Goal: Task Accomplishment & Management: Manage account settings

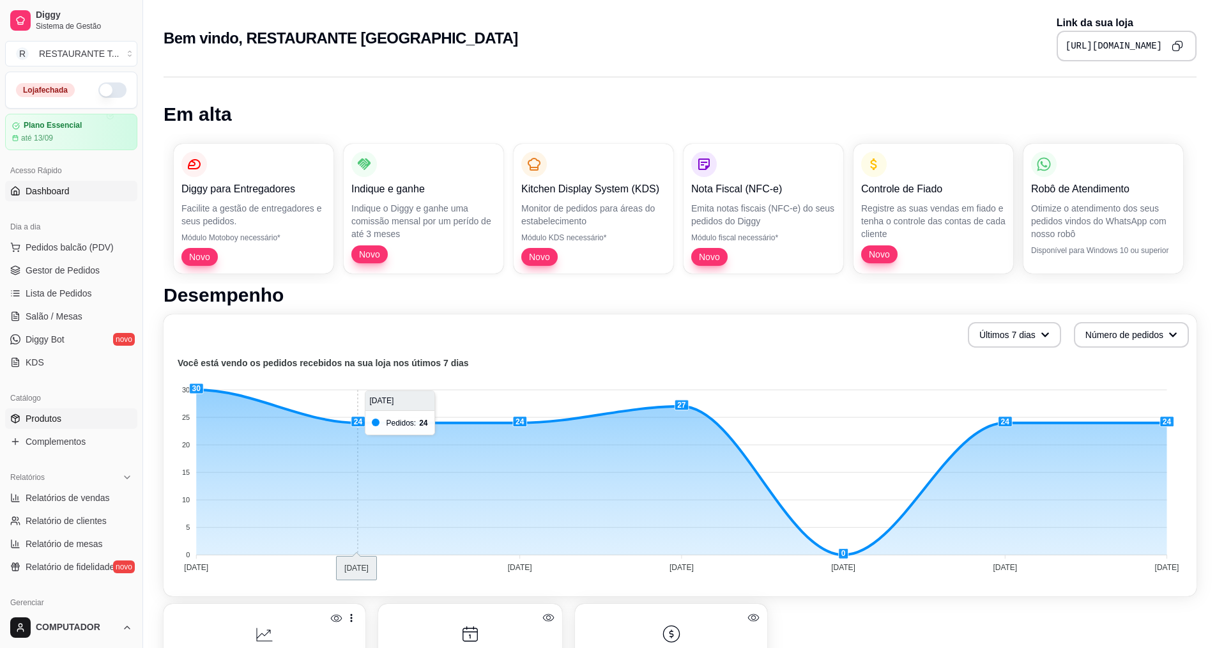
click at [36, 416] on span "Produtos" at bounding box center [44, 418] width 36 height 13
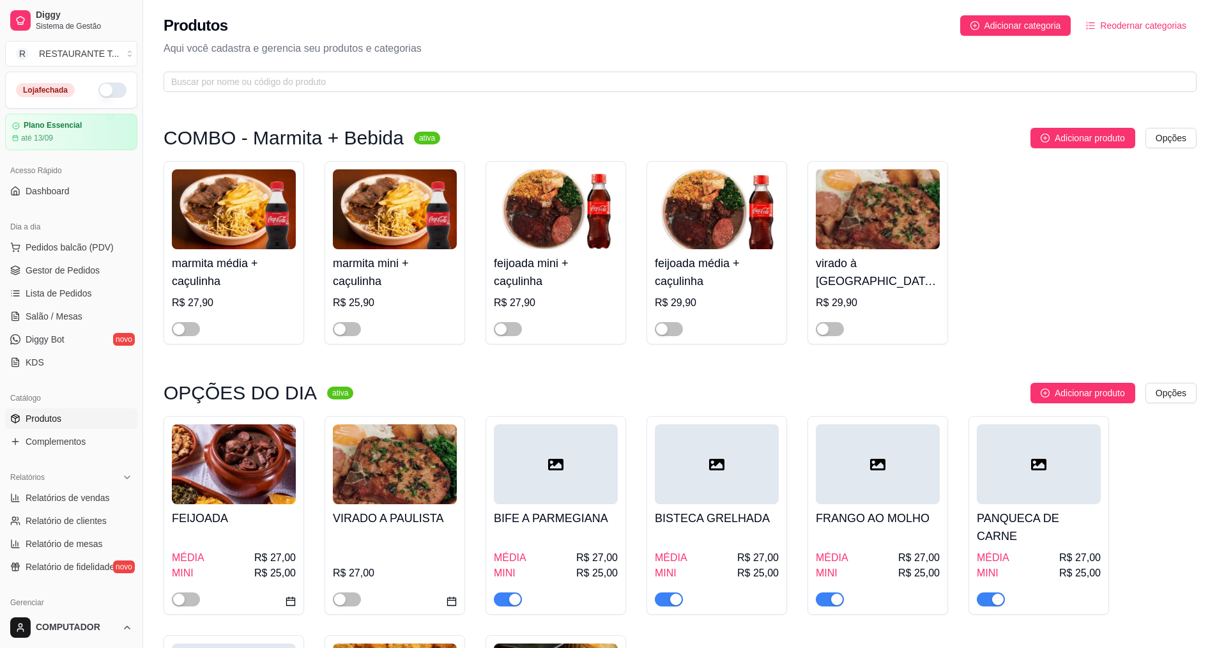
click at [545, 550] on div "MÉDIA R$ 27,00" at bounding box center [556, 557] width 124 height 15
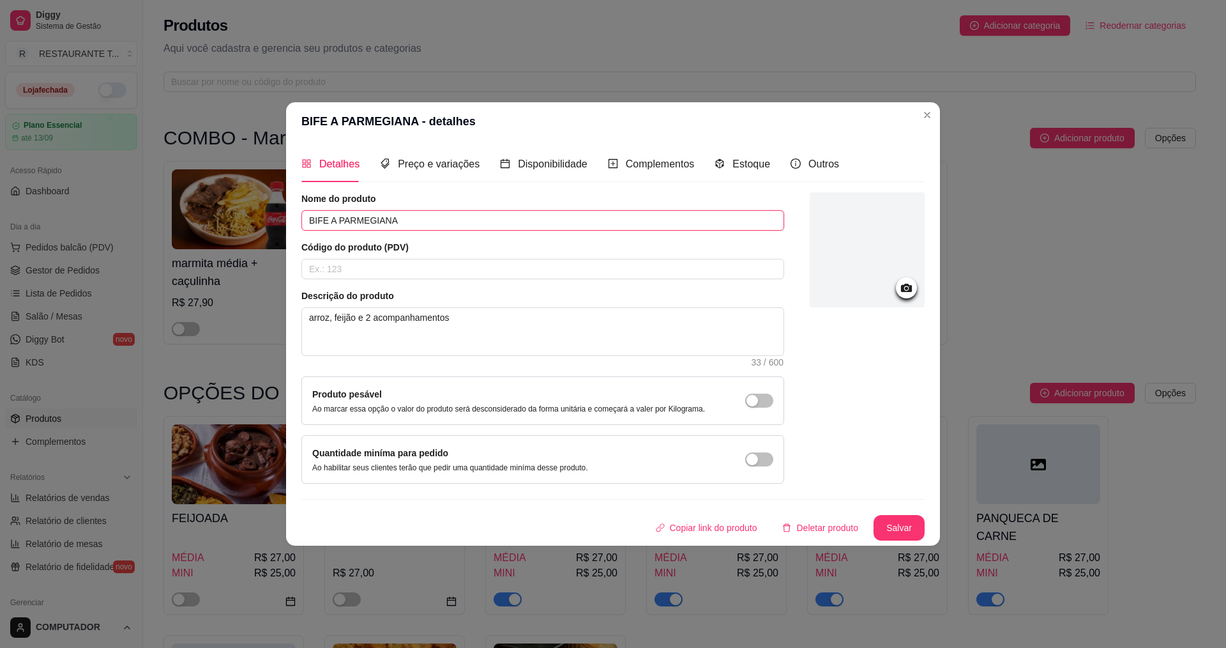
click at [416, 213] on input "BIFE A PARMEGIANA" at bounding box center [542, 220] width 483 height 20
type input "B"
type input "FEIJOADA"
click at [898, 521] on button "Salvar" at bounding box center [899, 527] width 50 height 25
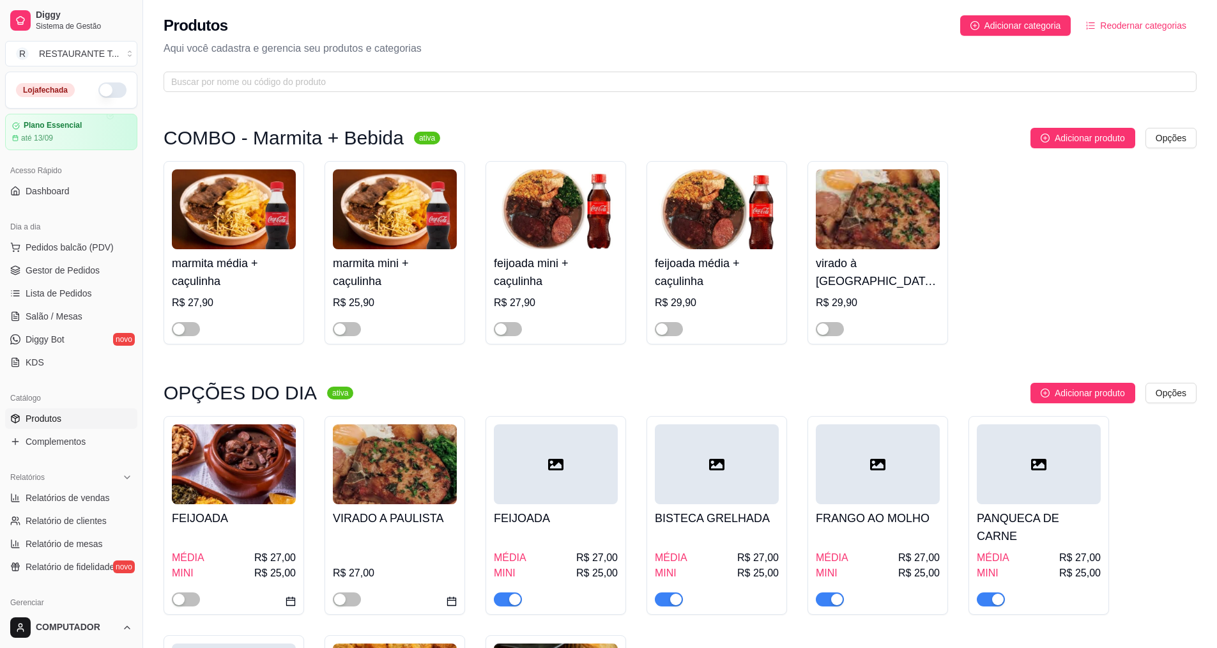
click at [699, 512] on h4 "BISTECA GRELHADA" at bounding box center [717, 518] width 124 height 18
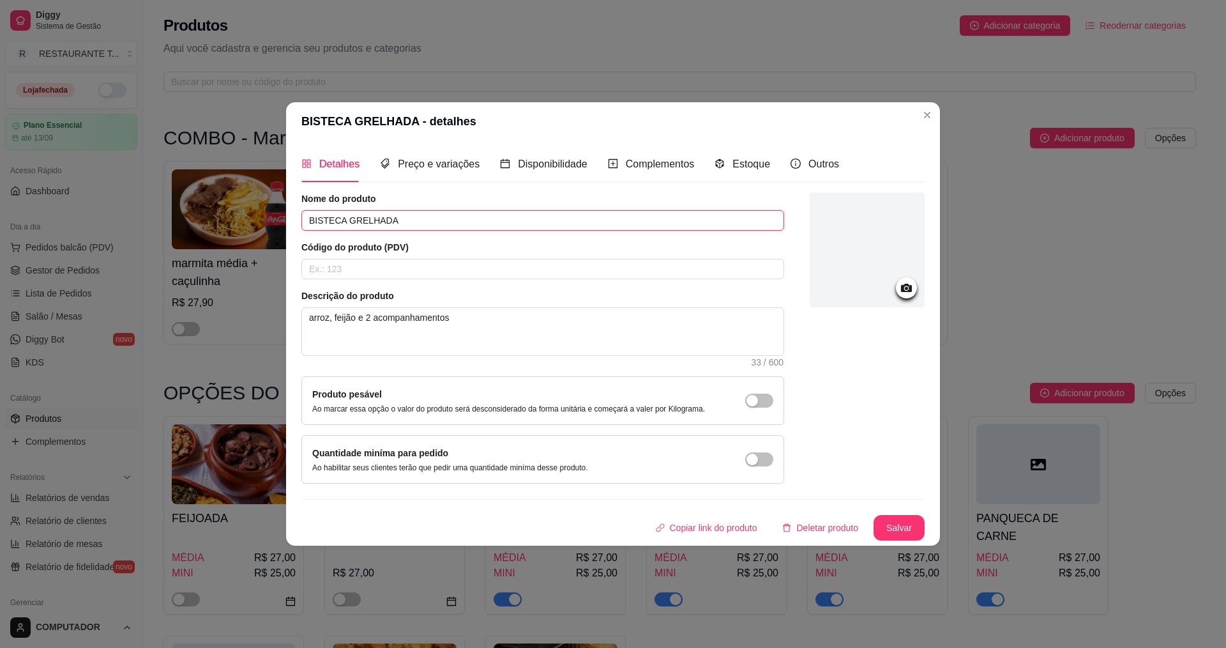
click at [498, 218] on input "BISTECA GRELHADA" at bounding box center [542, 220] width 483 height 20
type input "B"
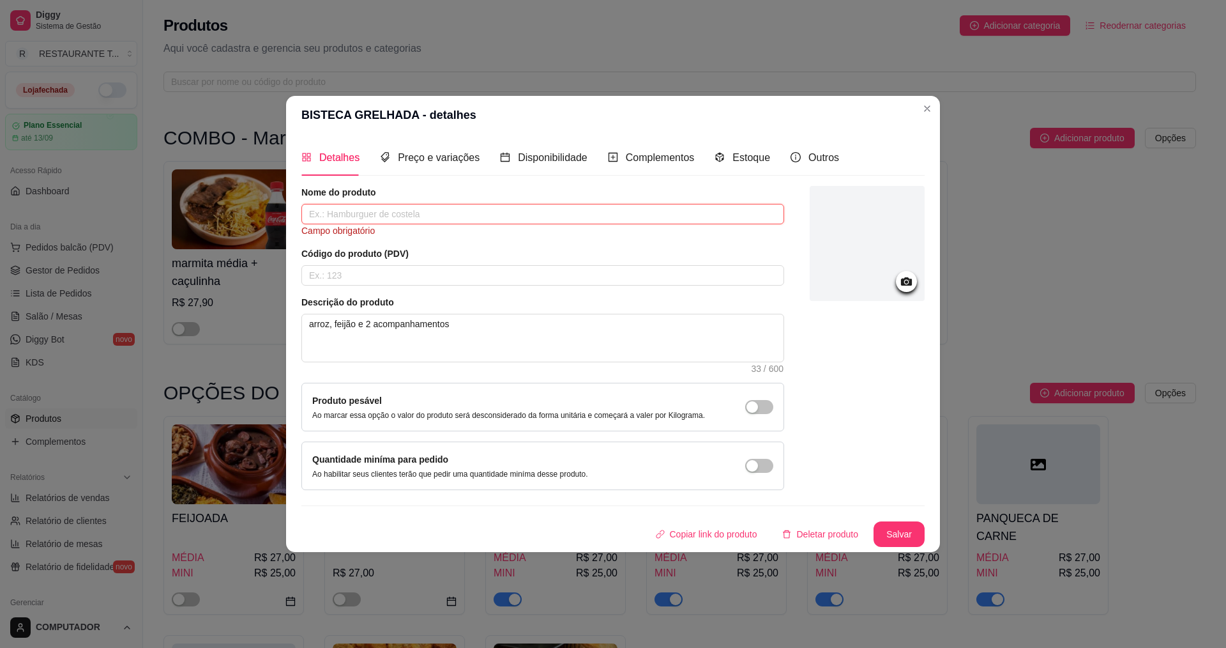
click at [464, 218] on input "text" at bounding box center [542, 214] width 483 height 20
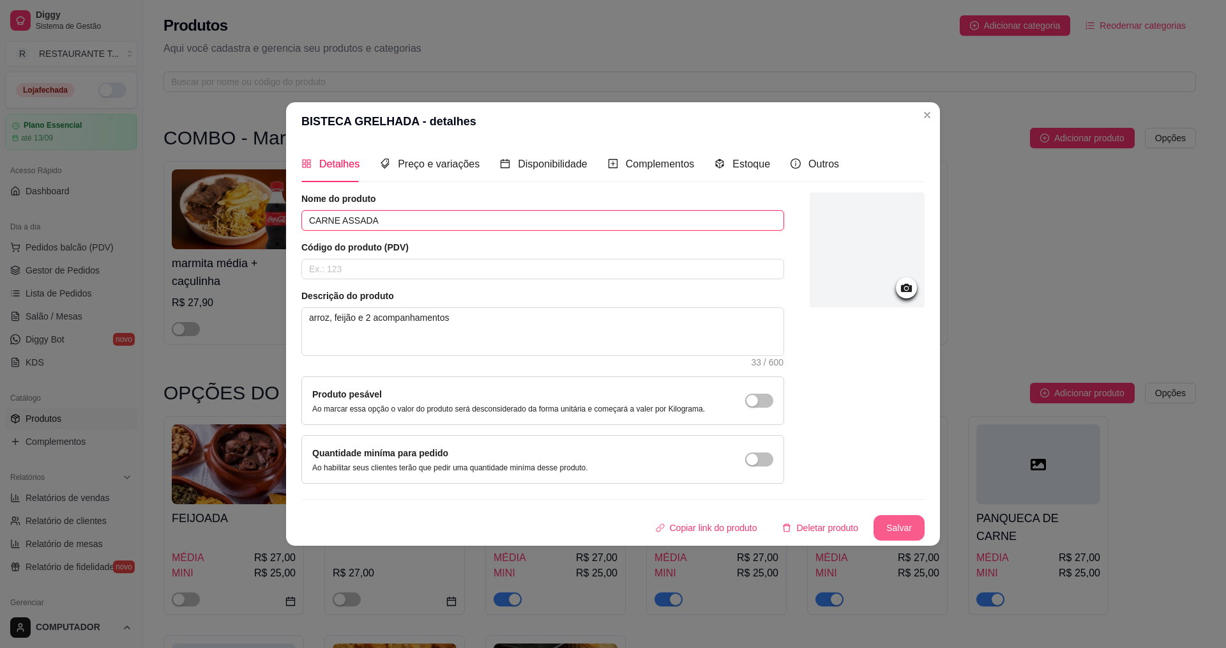
type input "CARNE ASSADA"
click at [900, 532] on button "Salvar" at bounding box center [899, 527] width 50 height 25
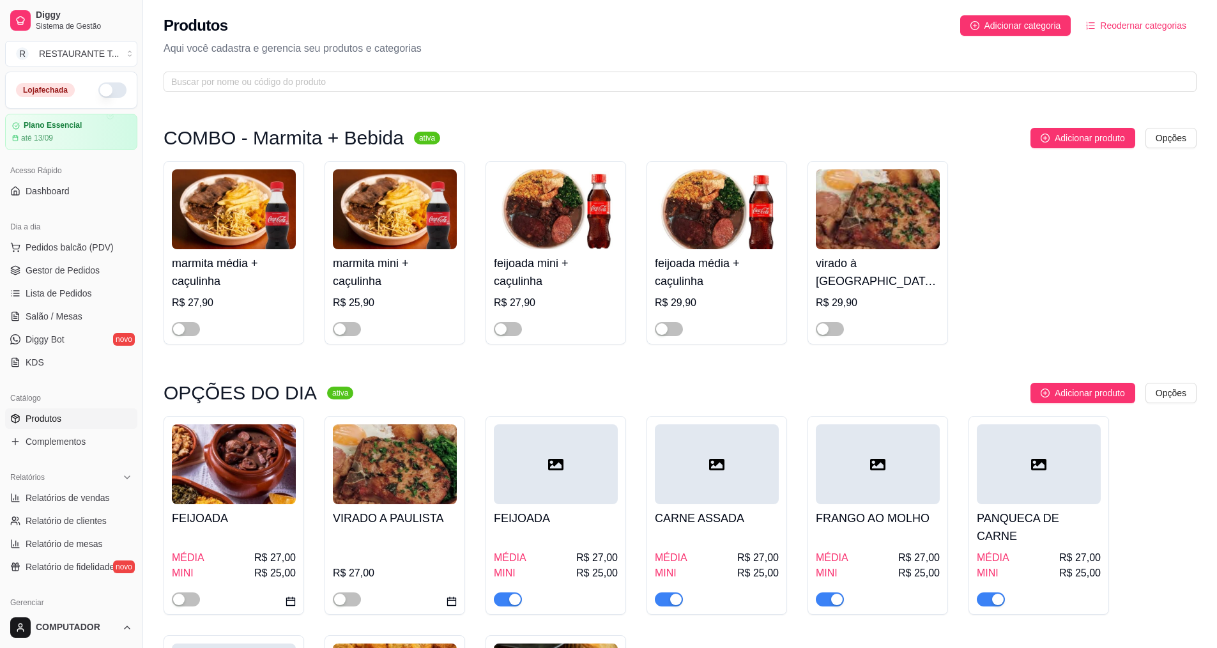
click at [868, 521] on h4 "FRANGO AO MOLHO" at bounding box center [878, 518] width 124 height 18
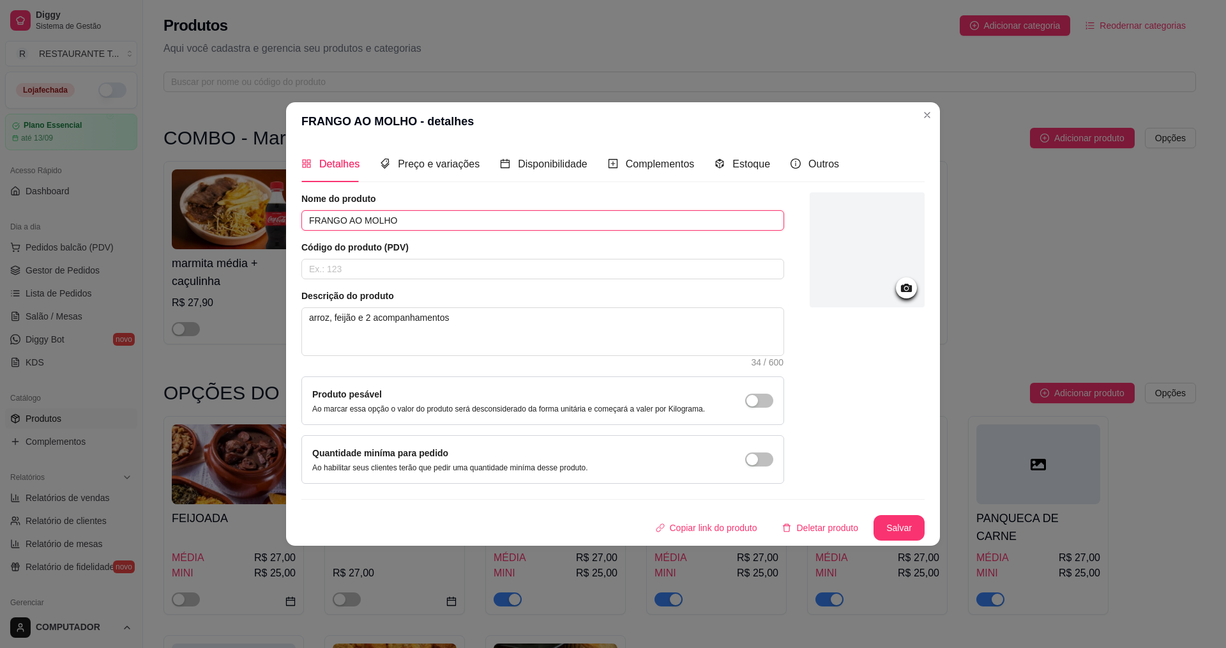
click at [475, 218] on input "FRANGO AO MOLHO" at bounding box center [542, 220] width 483 height 20
type input "F"
type input "FILE DE PEIXE FRITO"
click at [911, 521] on button "Salvar" at bounding box center [899, 527] width 50 height 25
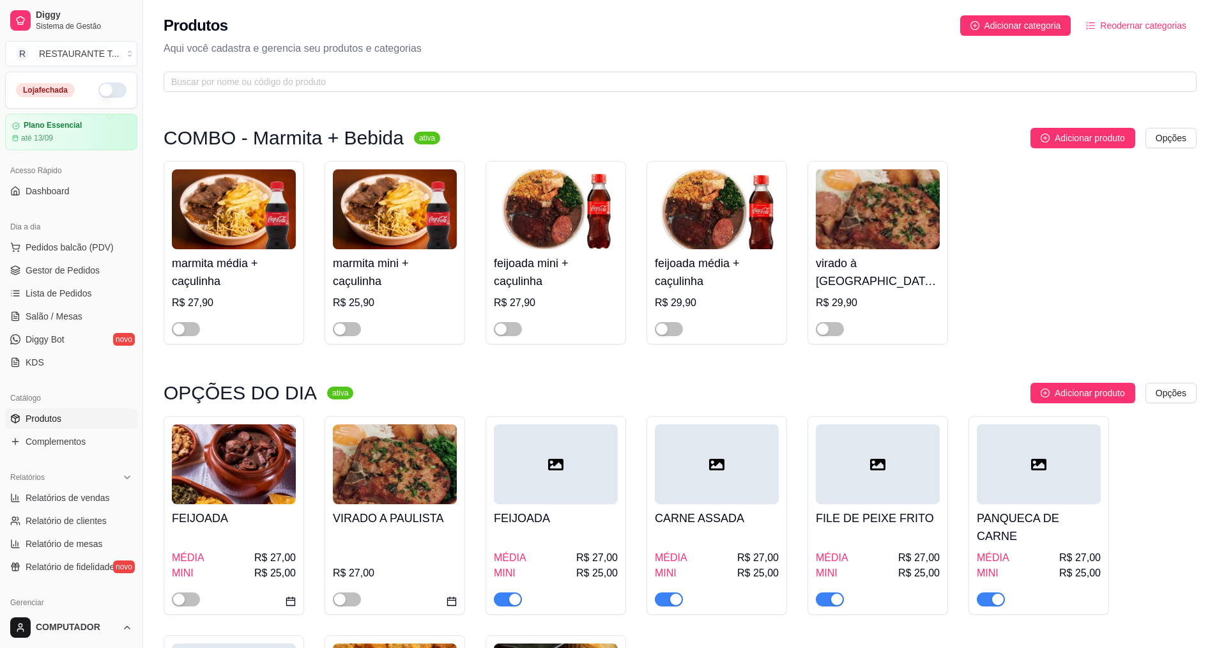
click at [1062, 512] on h4 "PANQUECA DE CARNE" at bounding box center [1039, 527] width 124 height 36
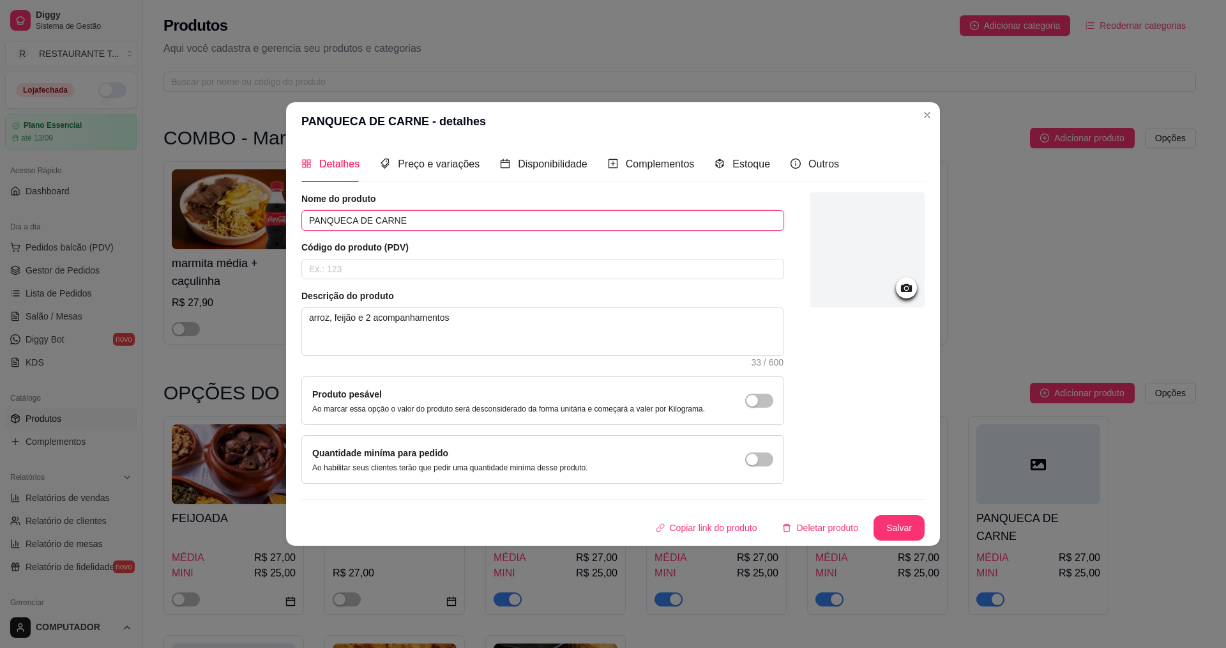
click at [446, 211] on input "PANQUECA DE CARNE" at bounding box center [542, 220] width 483 height 20
click at [449, 224] on input "PANQUECA DE CARNE" at bounding box center [542, 220] width 483 height 20
type input "P"
type input "TOSCANA FRITA"
click at [886, 528] on button "Salvar" at bounding box center [899, 528] width 51 height 26
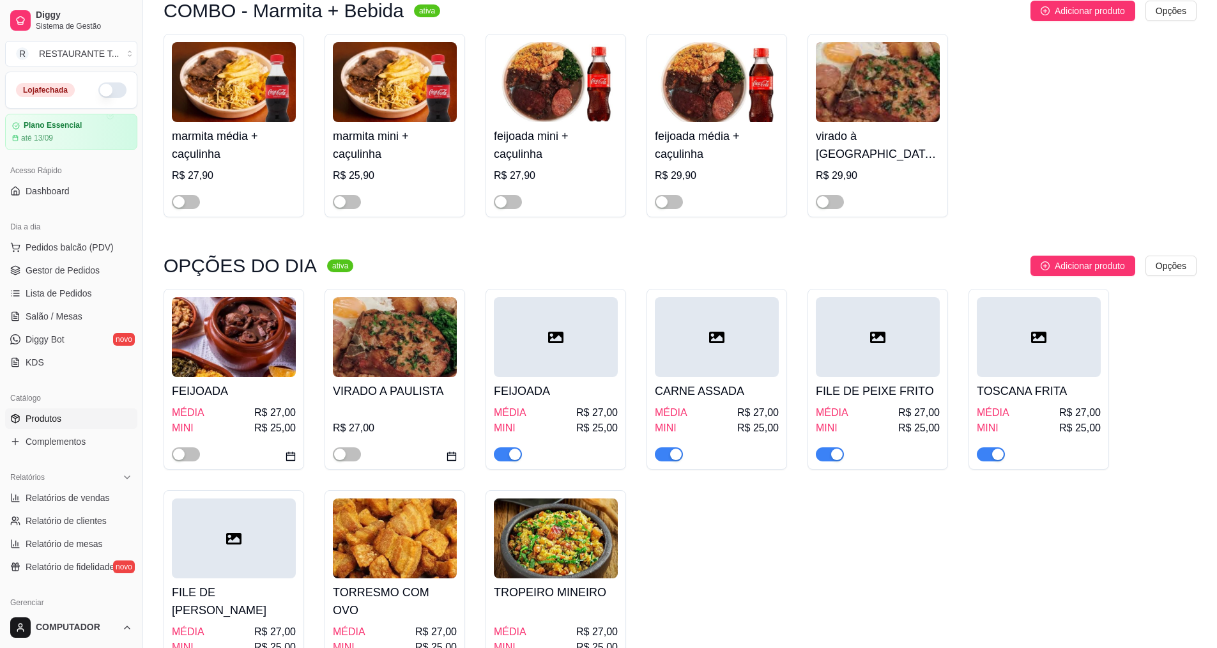
scroll to position [128, 0]
click at [178, 461] on span "button" at bounding box center [186, 453] width 28 height 14
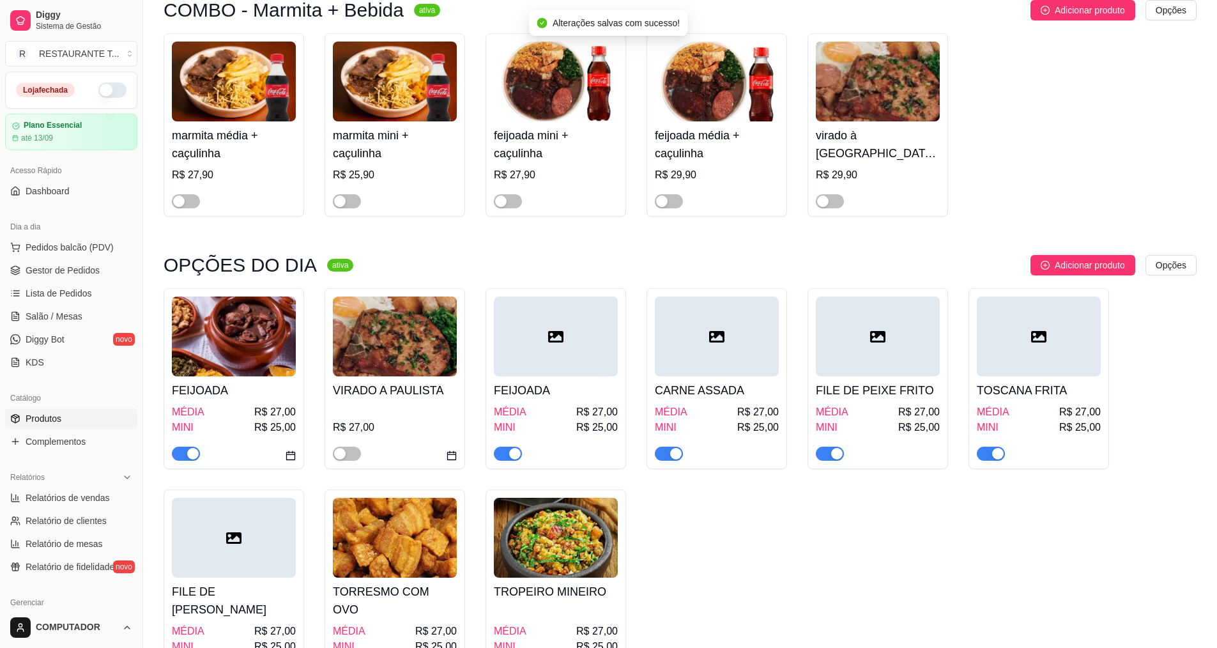
click at [199, 611] on h4 "FILE DE [PERSON_NAME]" at bounding box center [234, 601] width 124 height 36
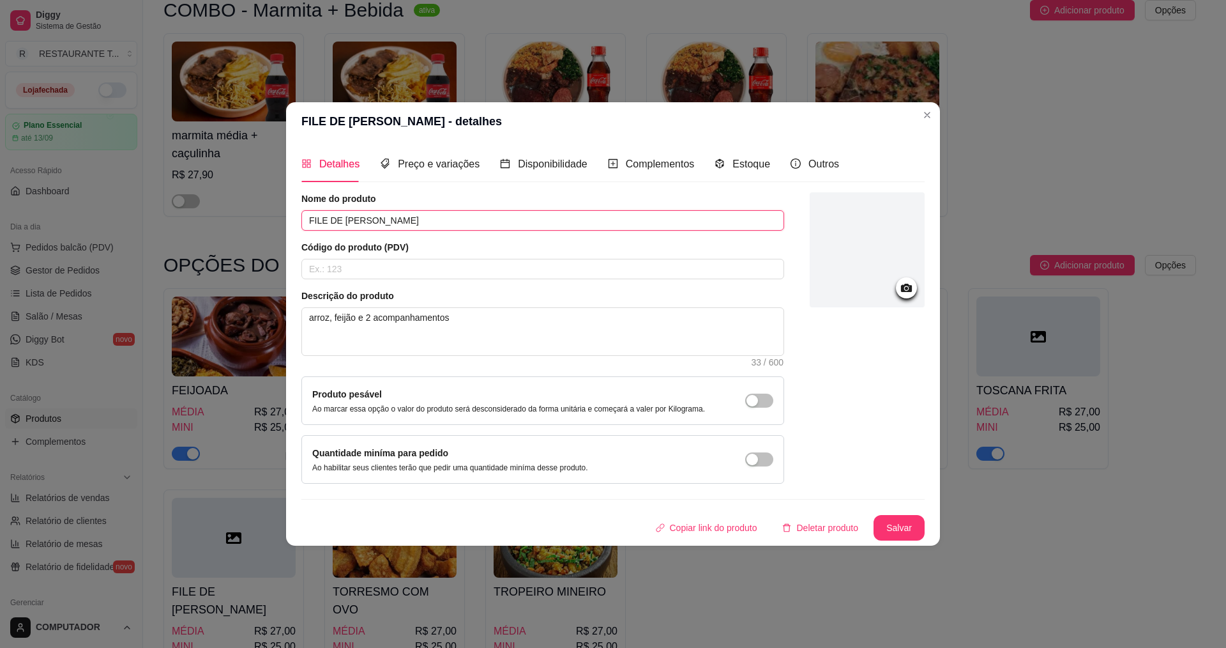
click at [491, 221] on input "FILE DE [PERSON_NAME]" at bounding box center [542, 220] width 483 height 20
type input "F"
type input "CANELONE DE FRANGO"
click at [908, 537] on button "Salvar" at bounding box center [899, 528] width 51 height 26
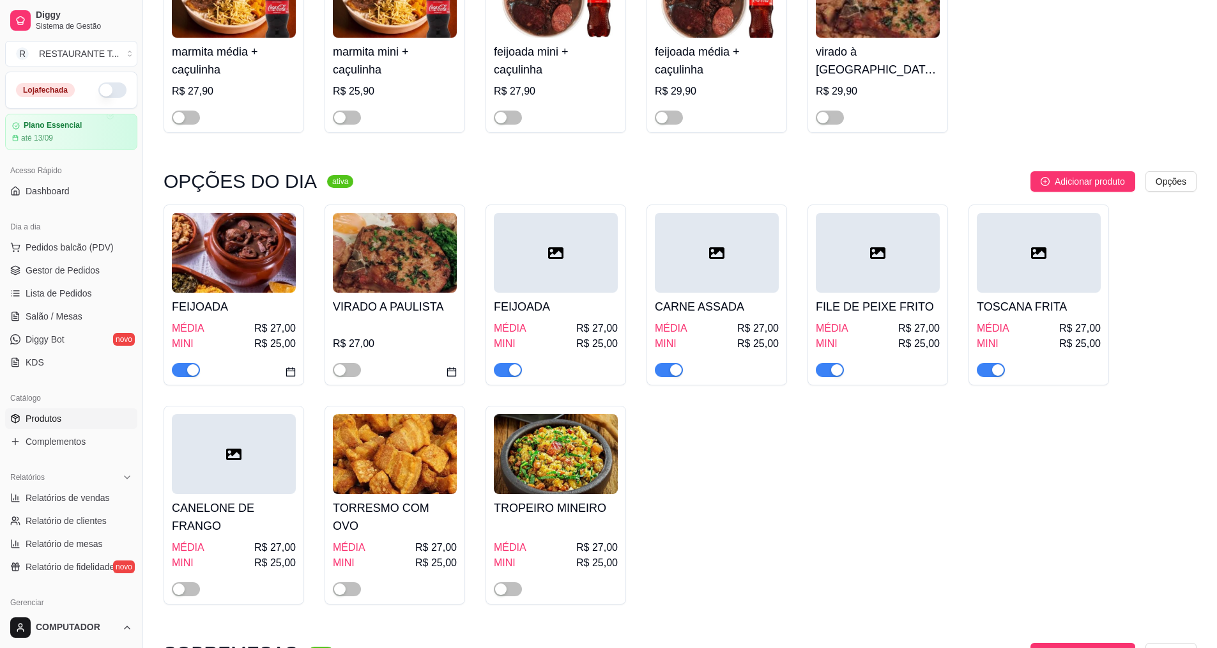
scroll to position [319, 0]
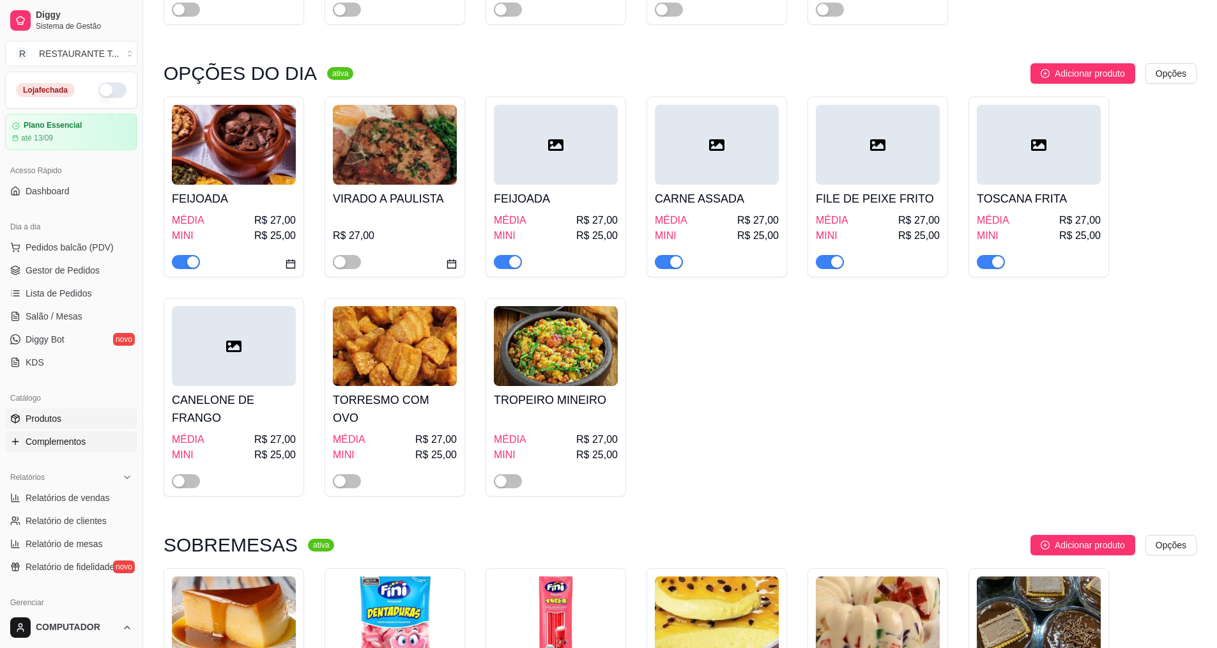
click at [61, 446] on span "Complementos" at bounding box center [56, 441] width 60 height 13
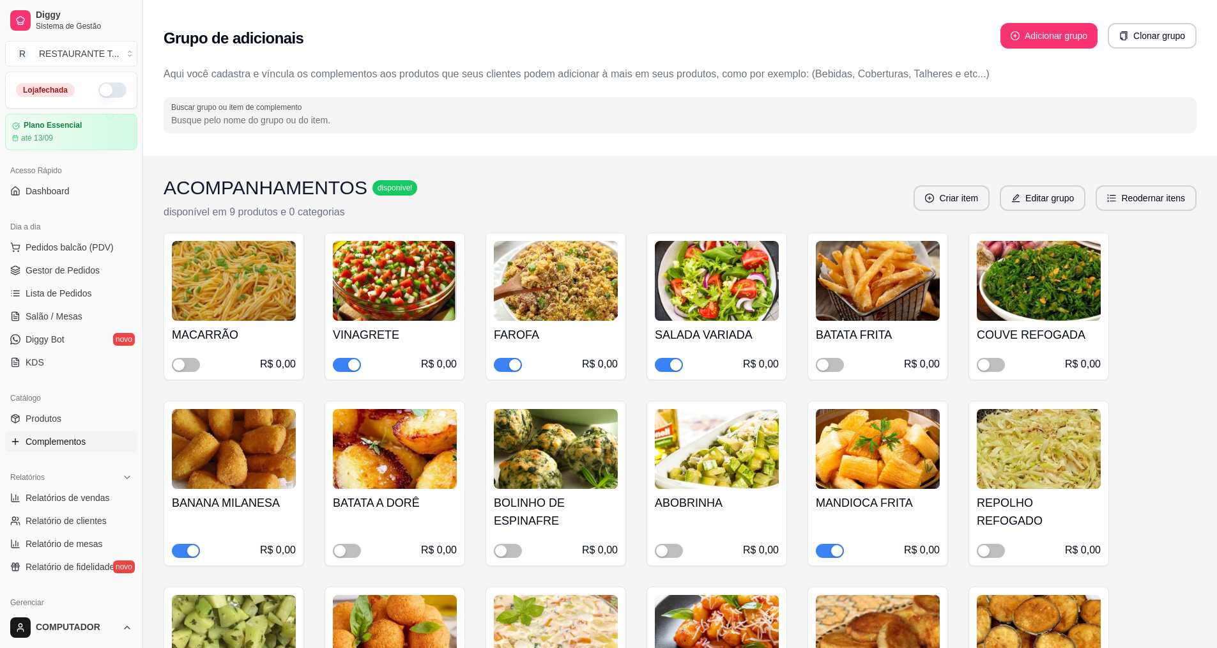
click at [185, 374] on div "MACARRÃO R$ 0,00" at bounding box center [234, 306] width 141 height 148
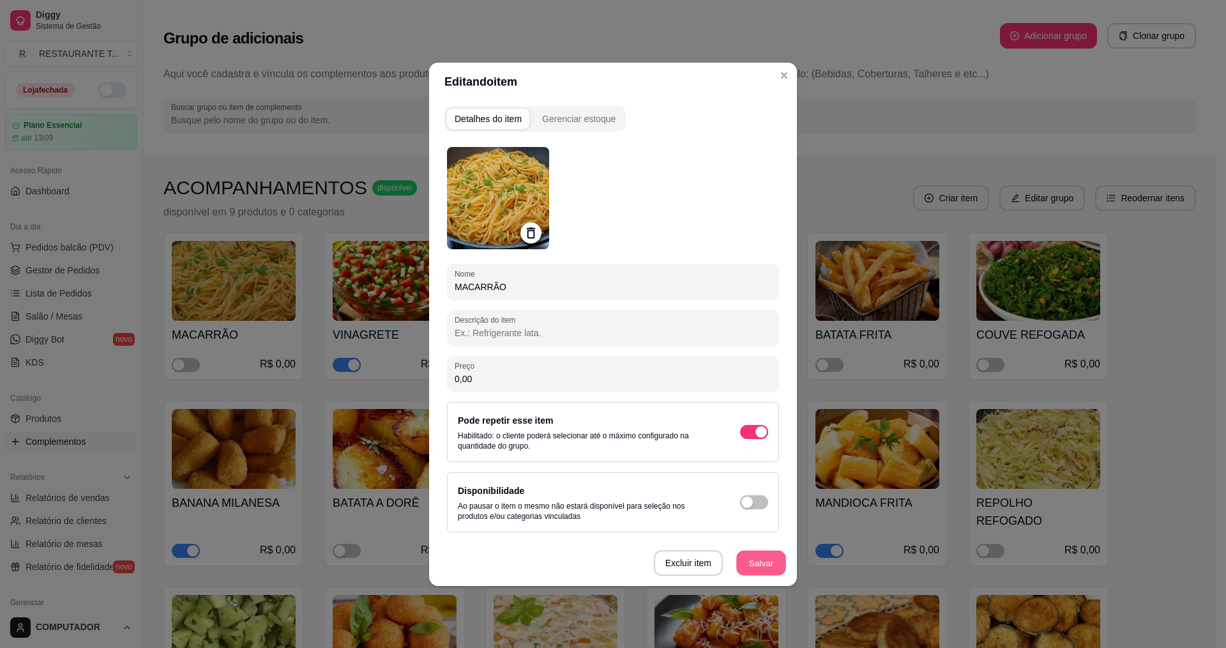
click at [751, 560] on button "Salvar" at bounding box center [761, 562] width 50 height 25
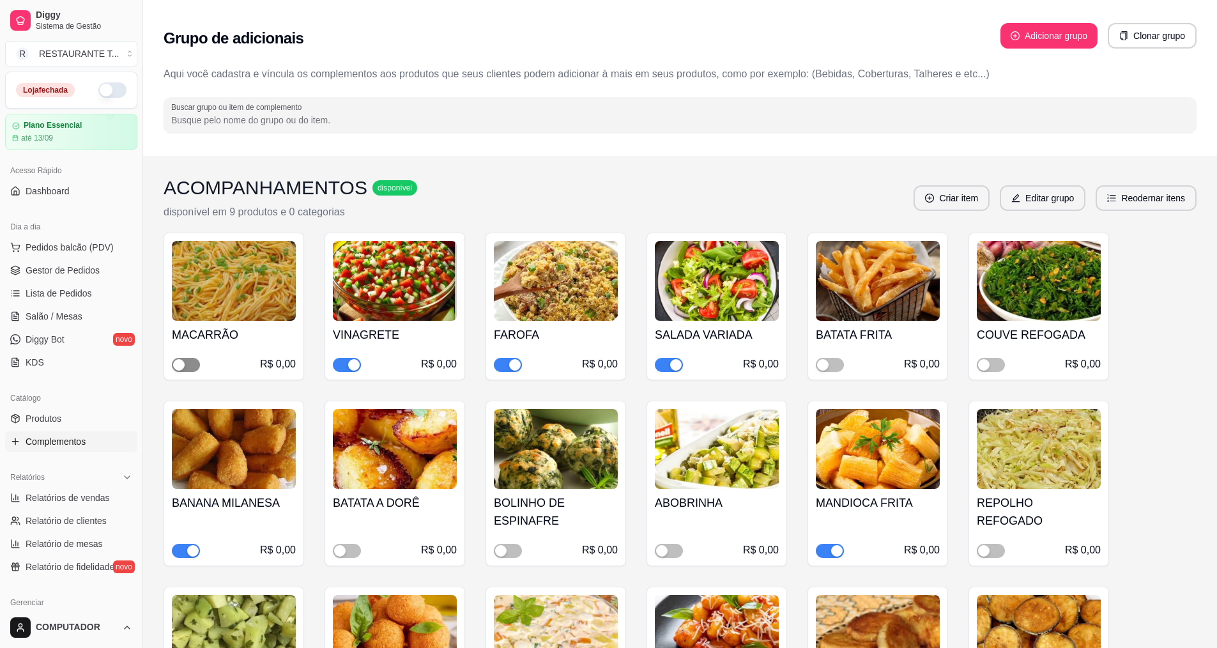
click at [185, 364] on button "button" at bounding box center [186, 365] width 28 height 14
click at [830, 548] on button "button" at bounding box center [830, 551] width 28 height 14
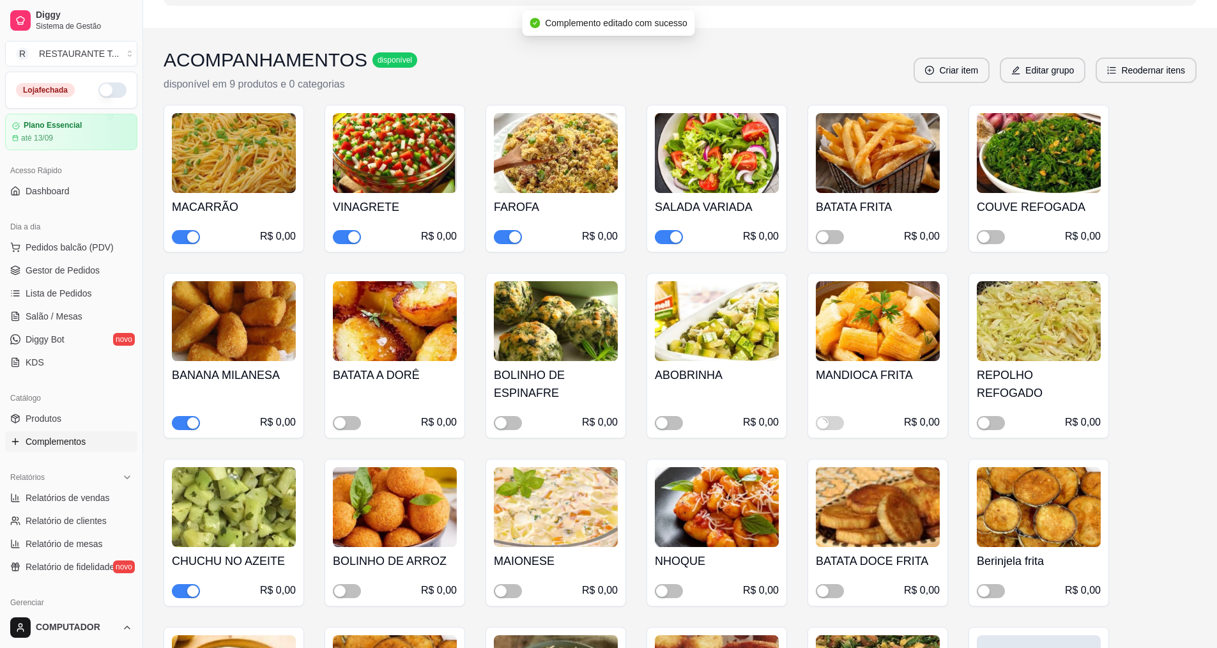
scroll to position [192, 0]
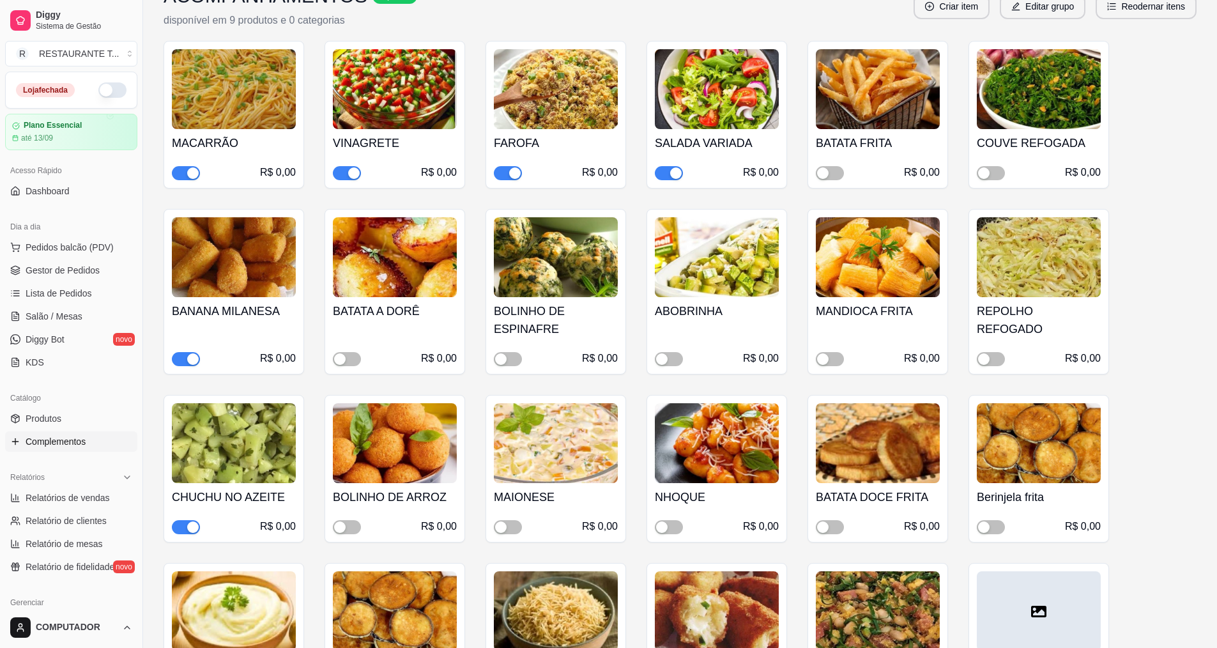
click at [184, 531] on span "button" at bounding box center [186, 527] width 28 height 14
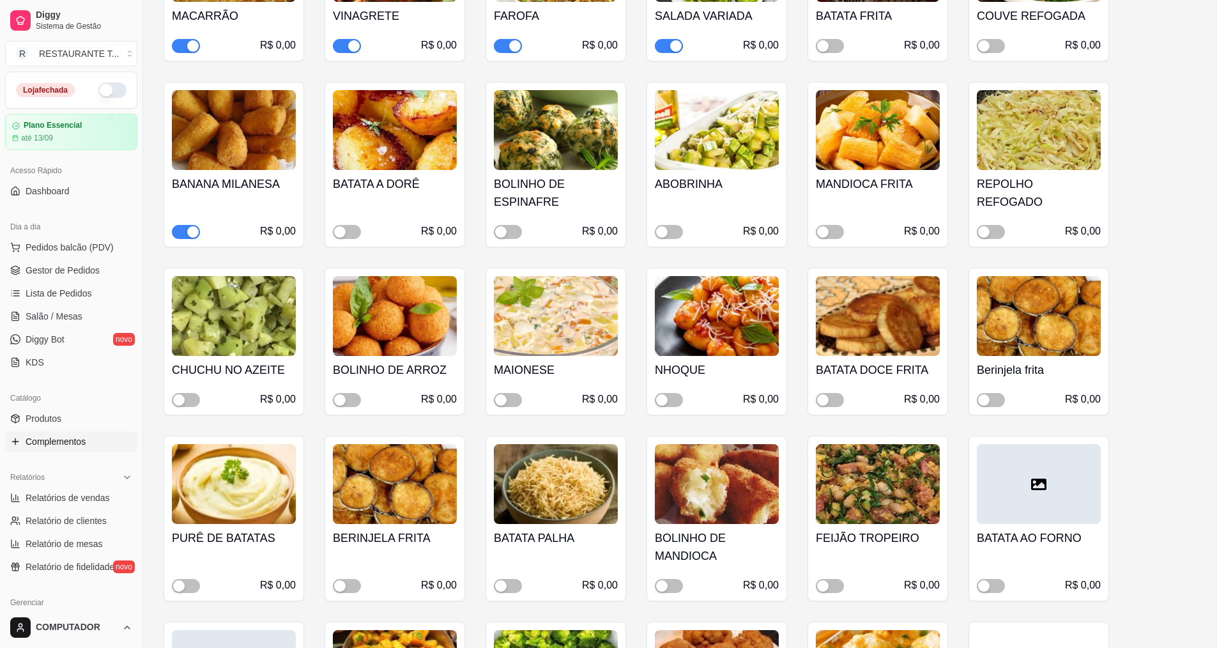
scroll to position [319, 0]
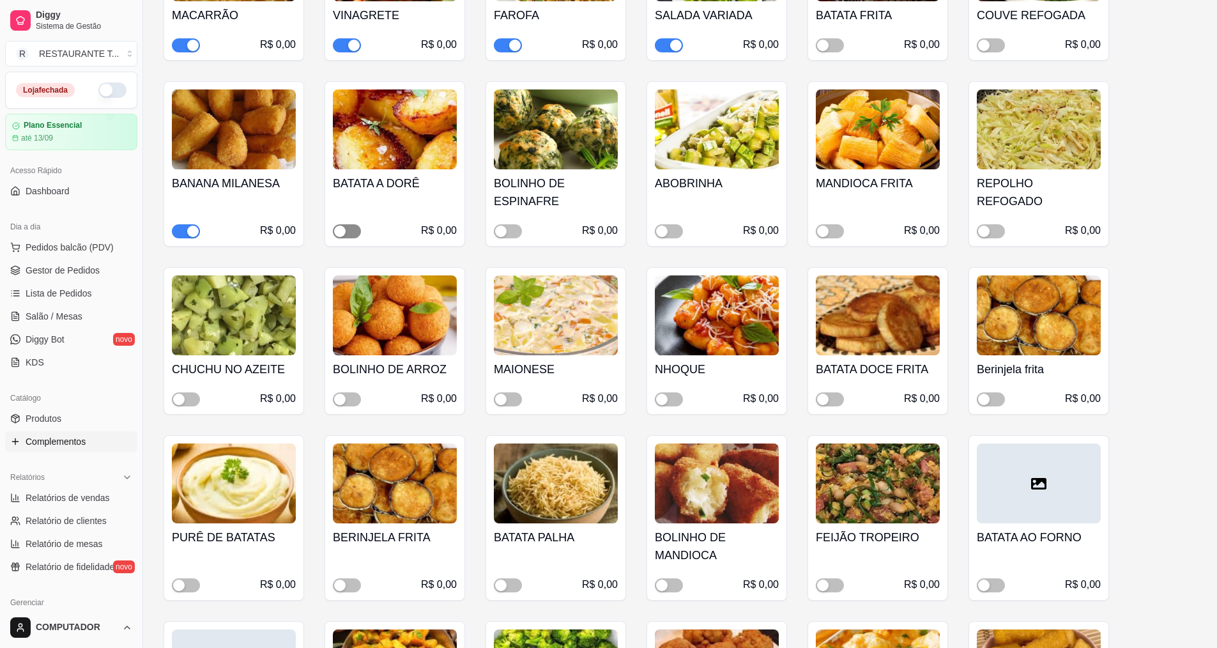
click at [342, 229] on div "button" at bounding box center [339, 230] width 11 height 11
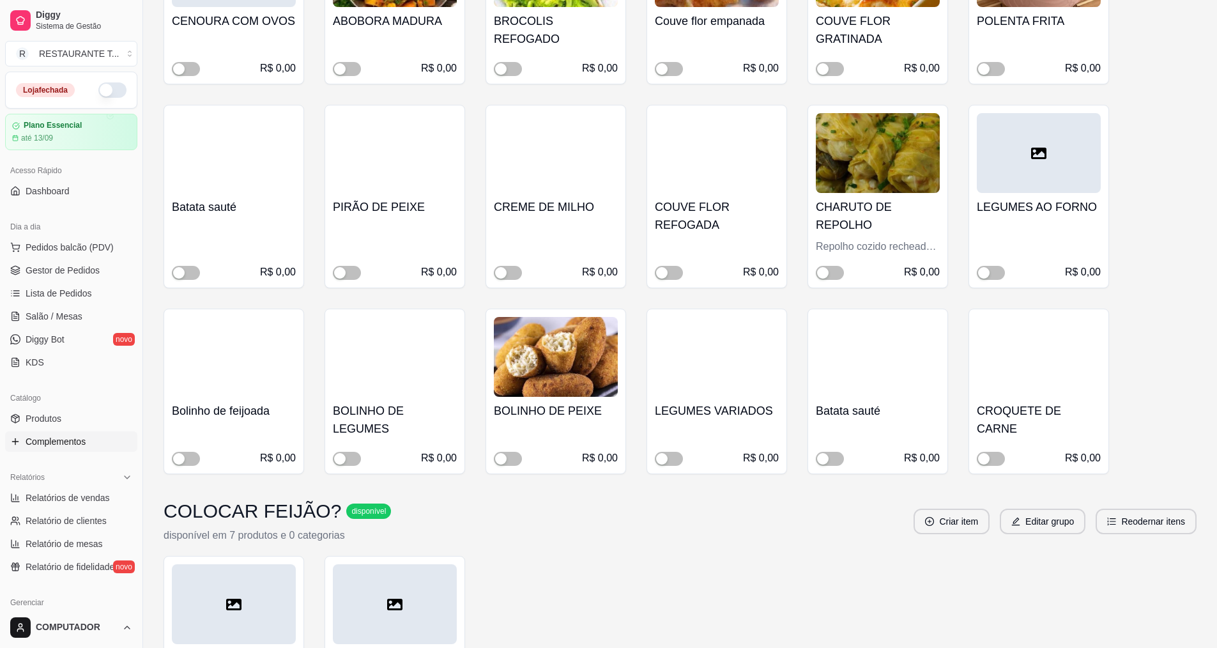
scroll to position [703, 0]
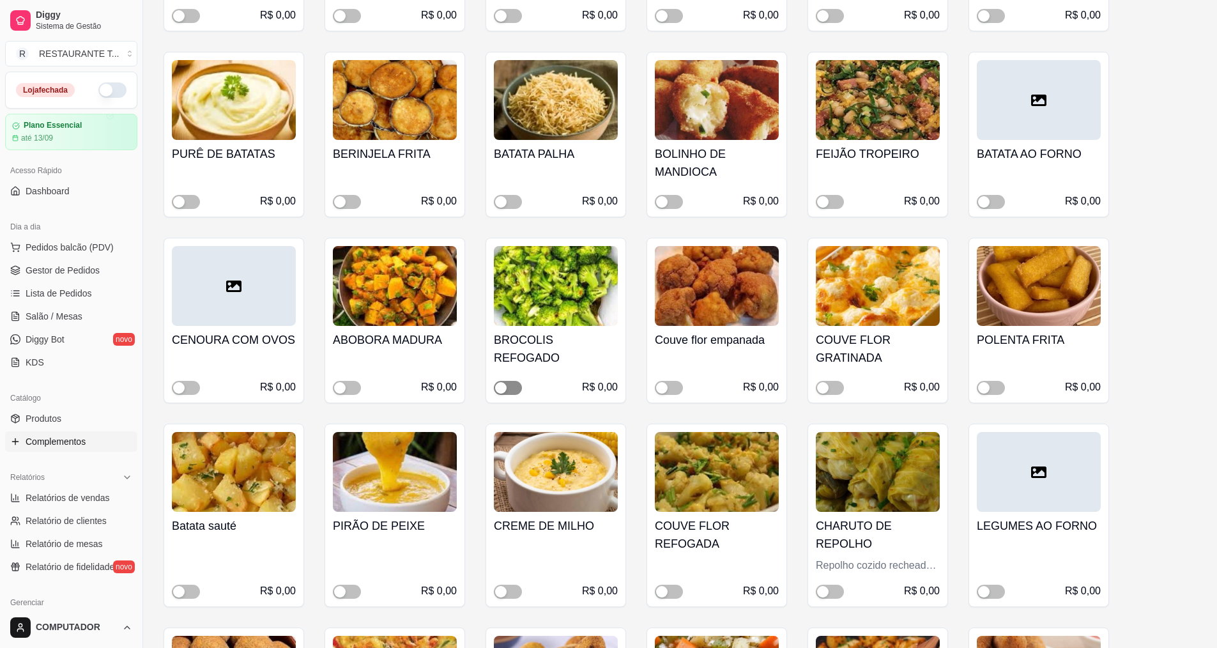
click at [507, 391] on button "button" at bounding box center [508, 388] width 28 height 14
click at [515, 391] on div "button" at bounding box center [514, 387] width 11 height 11
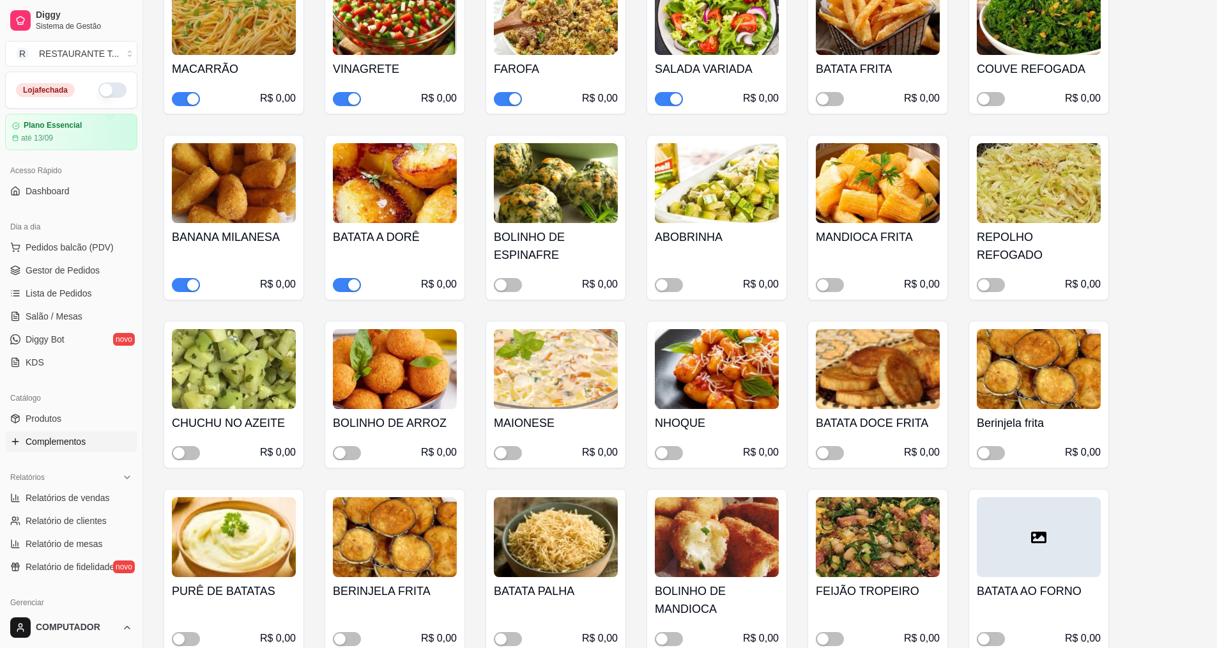
scroll to position [255, 0]
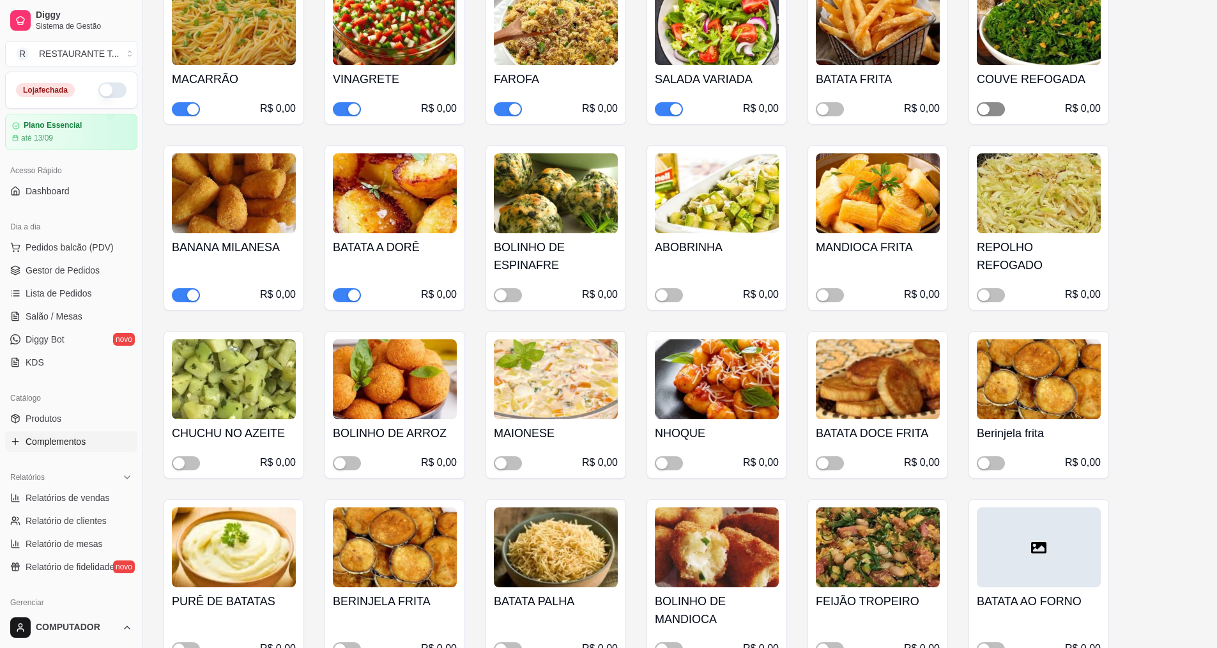
click at [990, 115] on span "button" at bounding box center [991, 109] width 28 height 14
click at [992, 293] on button "button" at bounding box center [991, 295] width 28 height 14
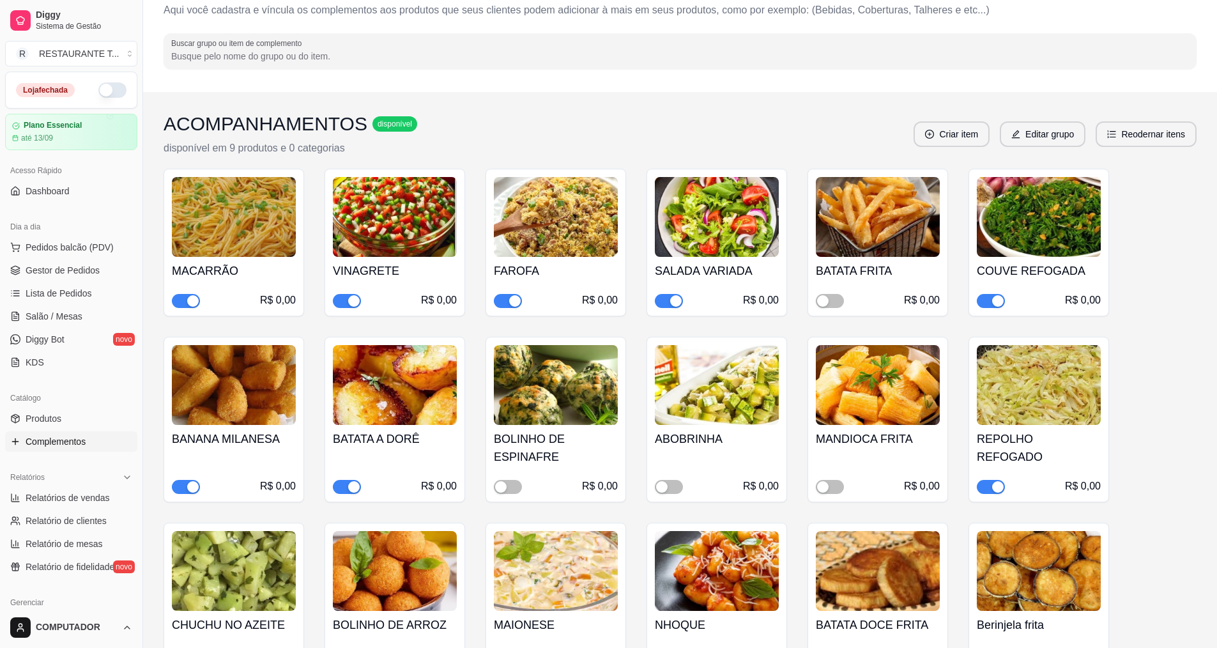
scroll to position [0, 0]
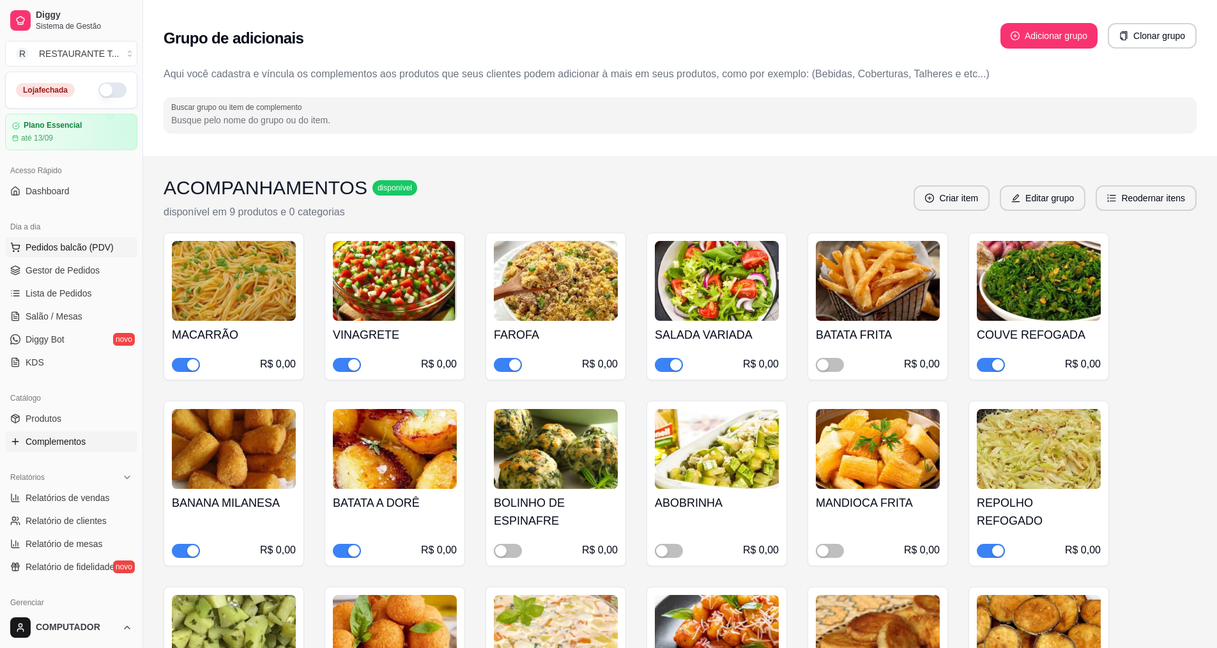
click at [84, 254] on button "Pedidos balcão (PDV)" at bounding box center [71, 247] width 132 height 20
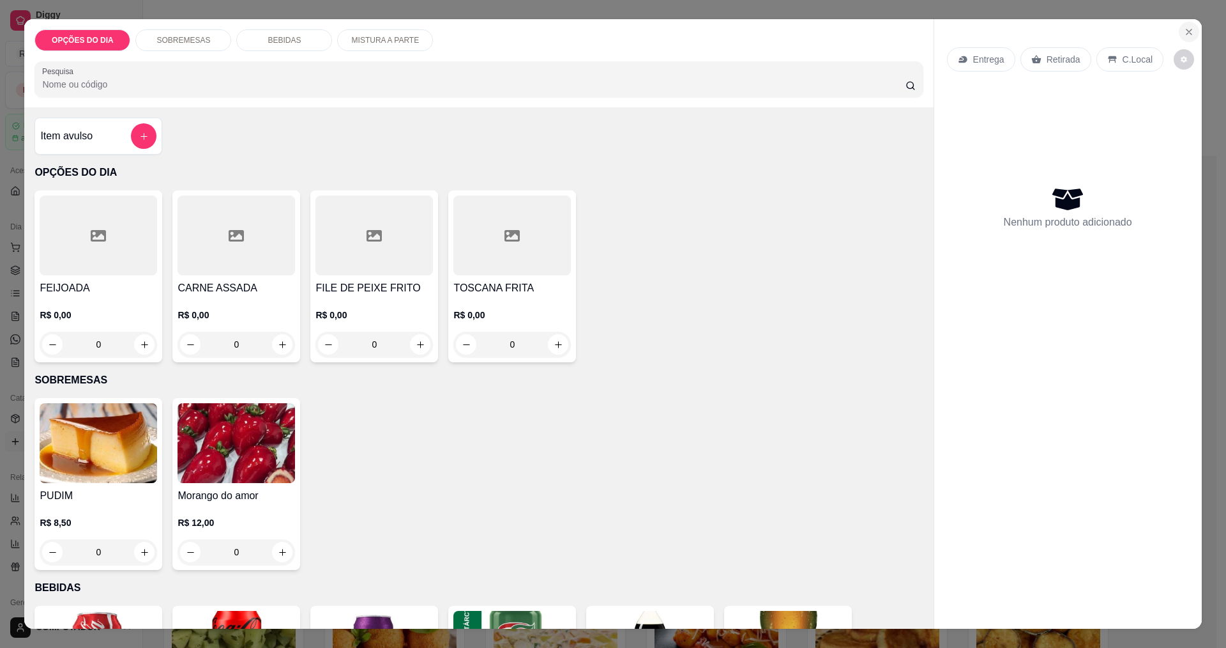
click at [1182, 26] on button "Close" at bounding box center [1189, 32] width 20 height 20
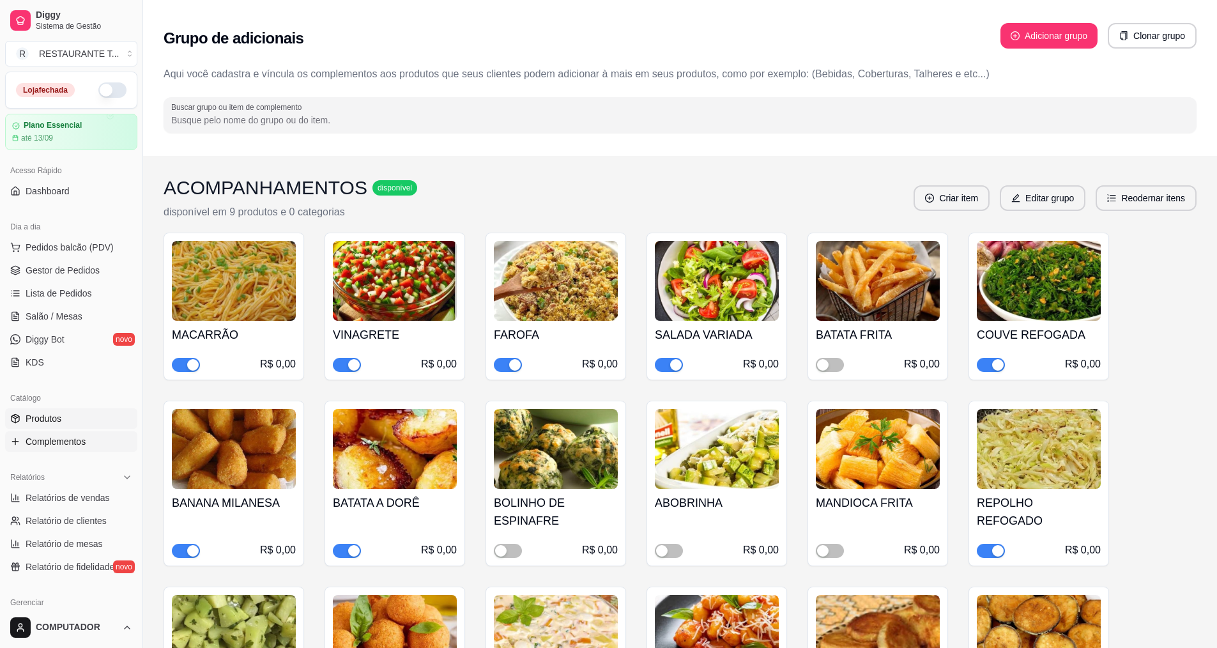
click at [81, 414] on link "Produtos" at bounding box center [71, 418] width 132 height 20
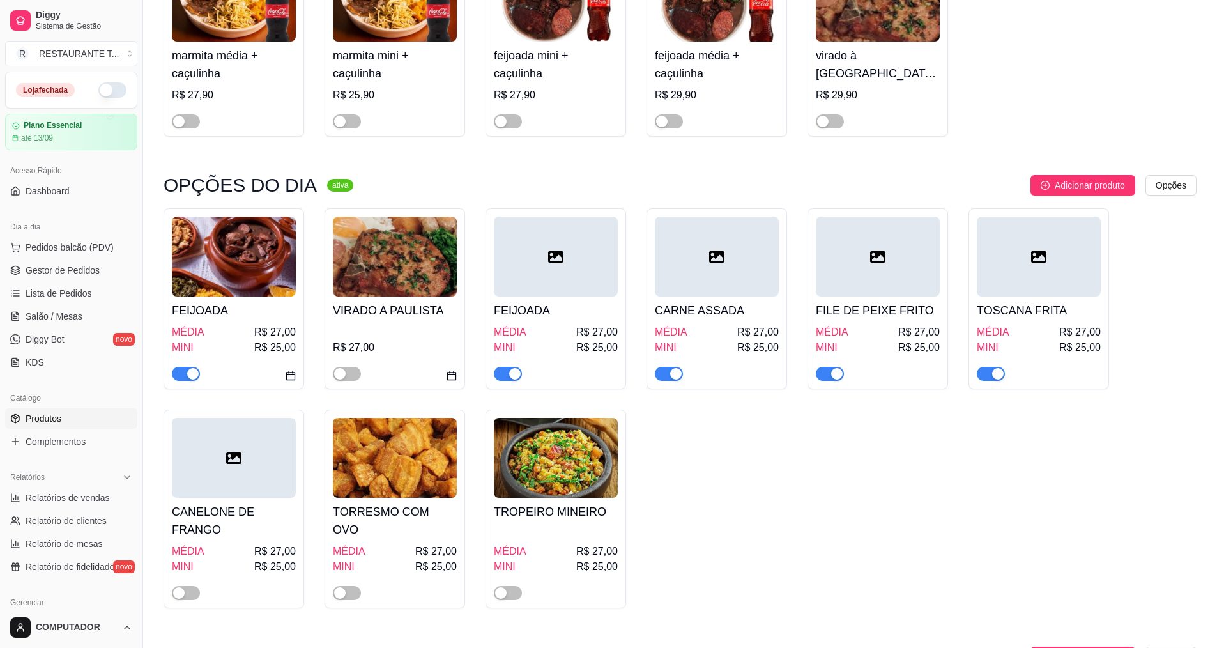
scroll to position [255, 0]
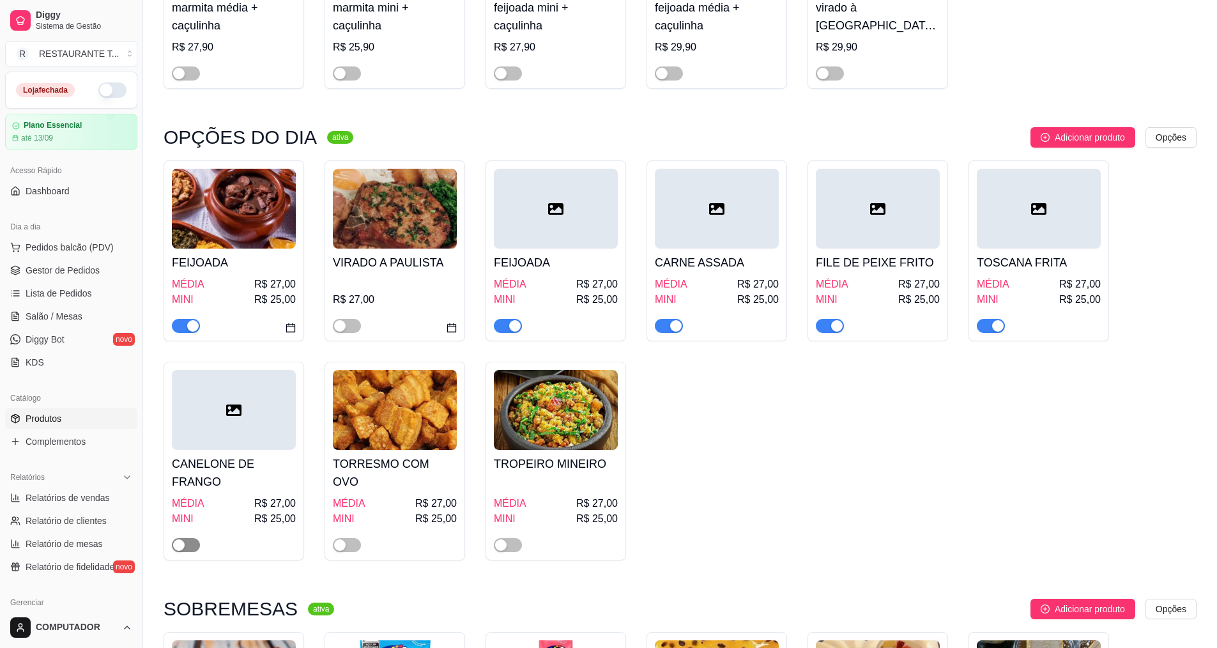
click at [185, 551] on button "button" at bounding box center [186, 545] width 28 height 14
click at [47, 264] on span "Gestor de Pedidos" at bounding box center [63, 270] width 74 height 13
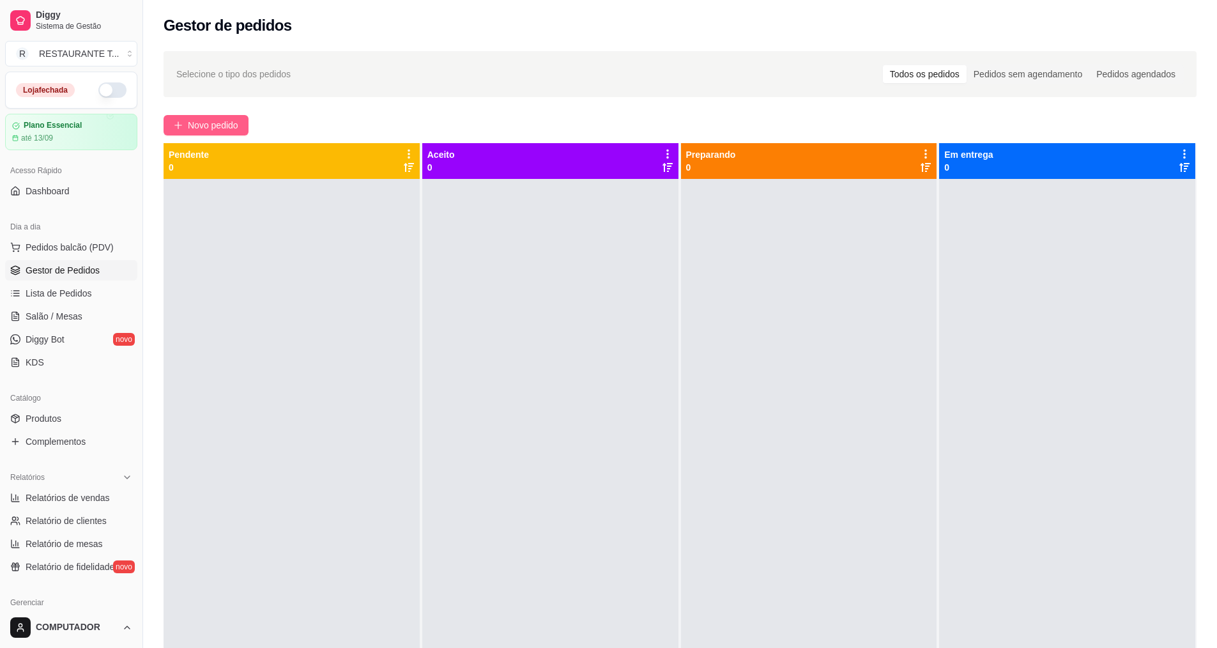
click at [190, 135] on button "Novo pedido" at bounding box center [206, 125] width 85 height 20
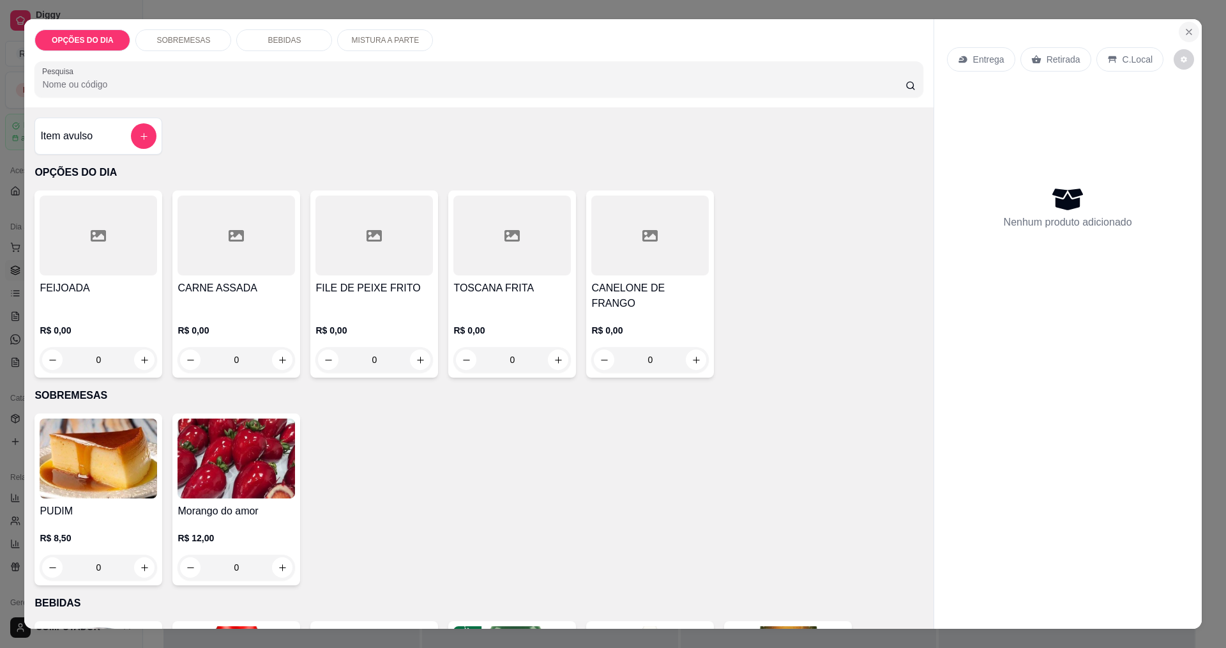
click at [1185, 31] on icon "Close" at bounding box center [1189, 32] width 10 height 10
